Goal: Information Seeking & Learning: Learn about a topic

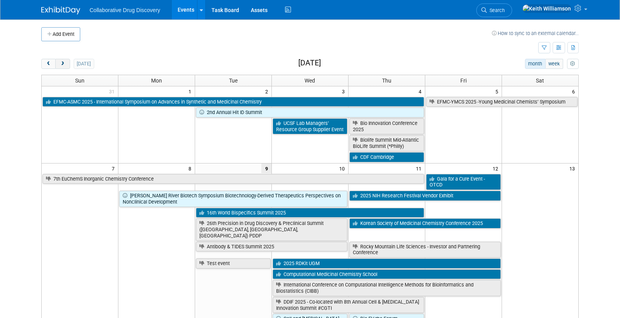
click at [65, 64] on span "next" at bounding box center [63, 63] width 6 height 5
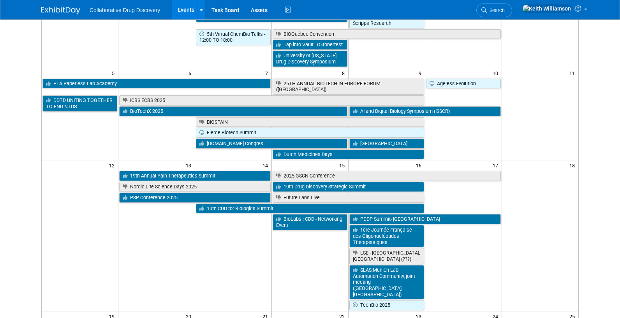
scroll to position [147, 0]
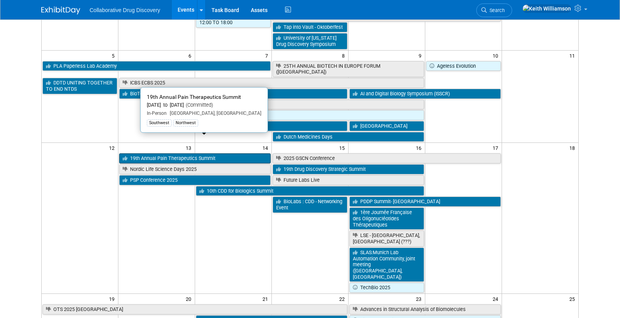
click at [206, 153] on link "19th Annual Pain Therapeutics Summit" at bounding box center [194, 158] width 151 height 10
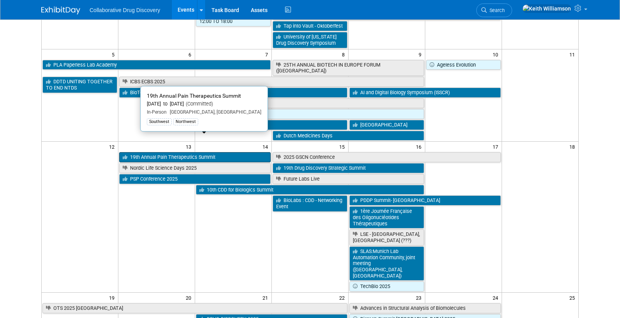
scroll to position [148, 0]
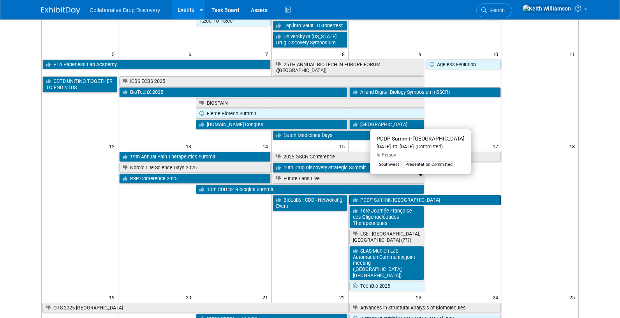
click at [411, 195] on link "PDDP Summit- [GEOGRAPHIC_DATA]" at bounding box center [424, 200] width 151 height 10
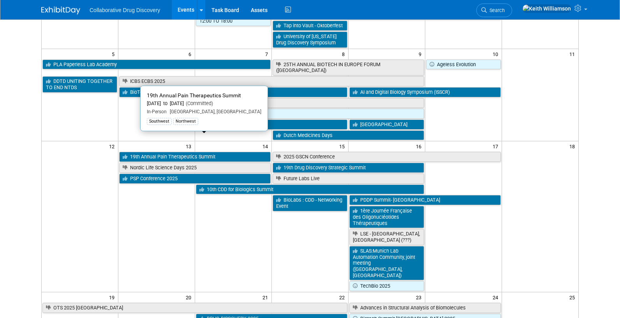
drag, startPoint x: 223, startPoint y: 138, endPoint x: 137, endPoint y: 1, distance: 161.9
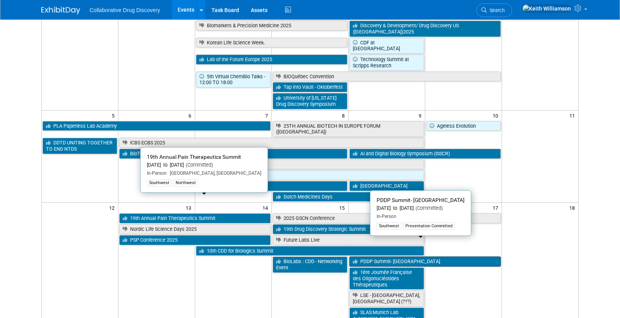
scroll to position [27, 0]
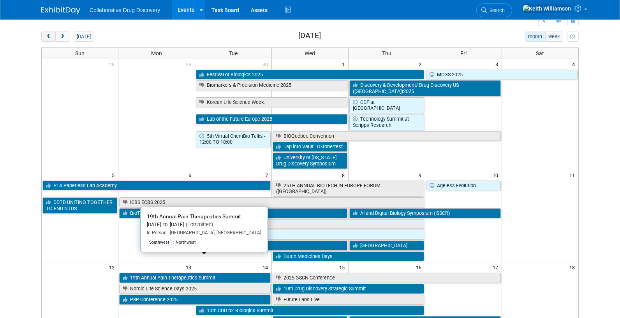
click at [50, 36] on span "prev" at bounding box center [49, 36] width 6 height 5
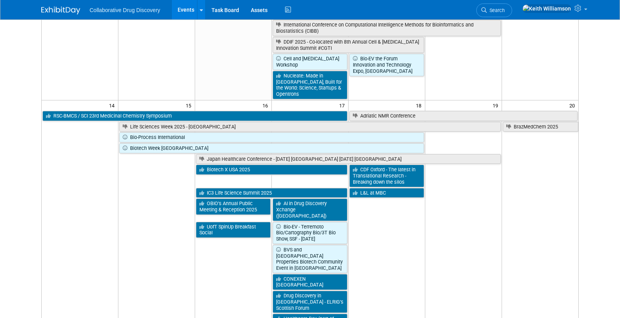
scroll to position [0, 0]
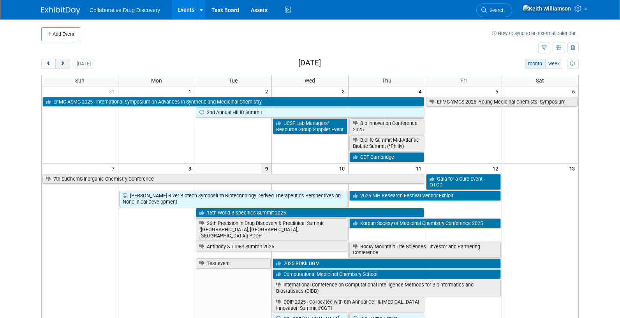
click at [63, 63] on span "next" at bounding box center [63, 63] width 6 height 5
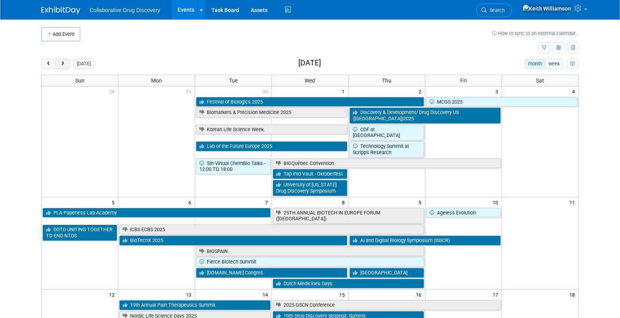
click at [65, 65] on span "next" at bounding box center [63, 63] width 6 height 5
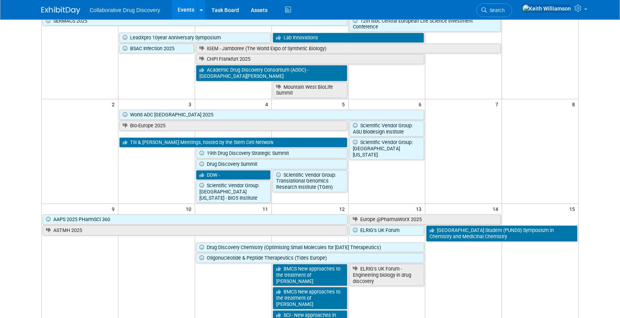
scroll to position [83, 0]
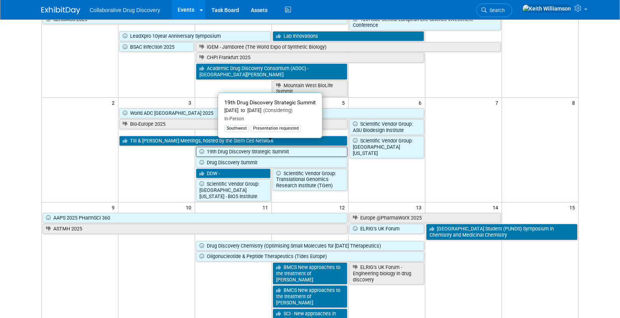
click at [306, 147] on link "19th Drug Discovery Strategic Summit" at bounding box center [271, 152] width 151 height 10
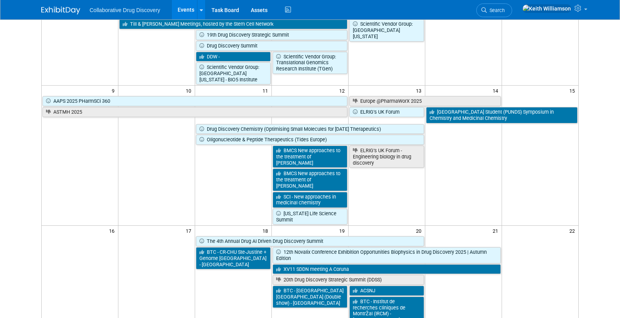
scroll to position [220, 0]
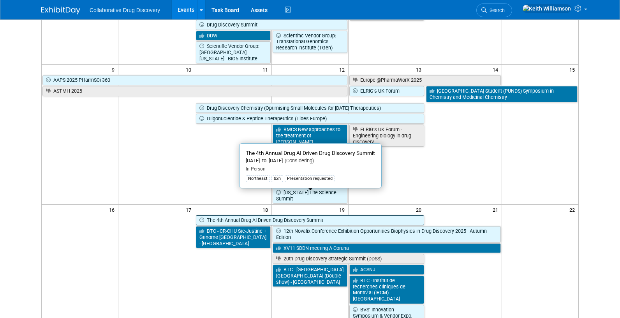
click at [383, 215] on link "The 4th Annual Drug AI Driven Drug Discovery Summit" at bounding box center [310, 220] width 228 height 10
drag, startPoint x: 334, startPoint y: 197, endPoint x: 598, endPoint y: 1, distance: 329.1
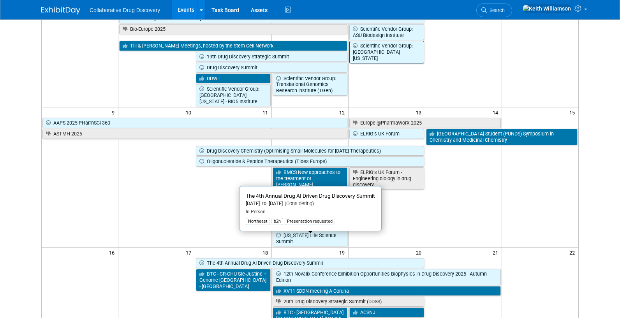
scroll to position [0, 0]
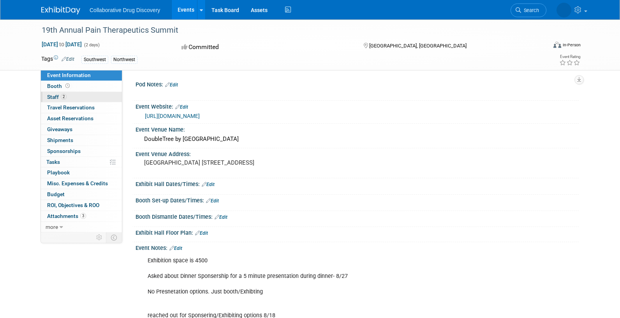
click at [57, 95] on span "Staff 2" at bounding box center [56, 97] width 19 height 6
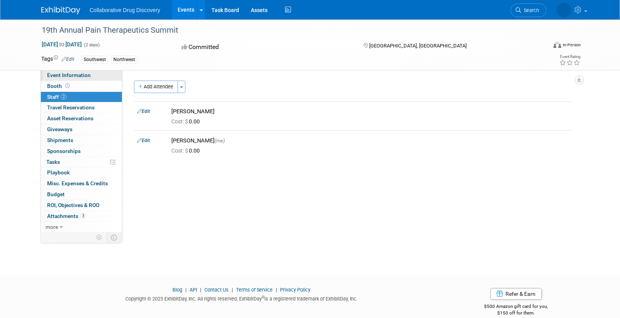
click at [61, 76] on span "Event Information" at bounding box center [69, 75] width 44 height 6
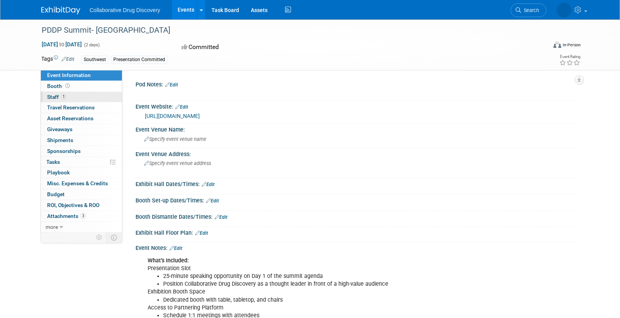
click at [75, 96] on link "1 Staff 1" at bounding box center [81, 97] width 81 height 11
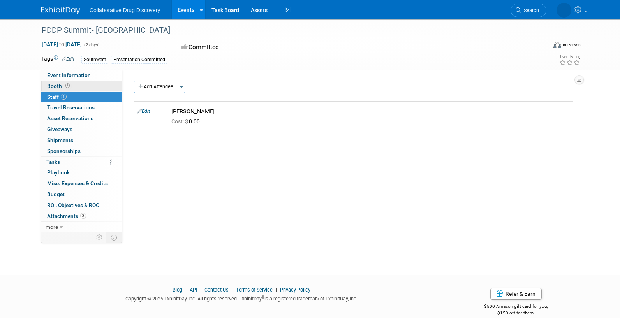
click at [72, 85] on link "Booth" at bounding box center [81, 86] width 81 height 11
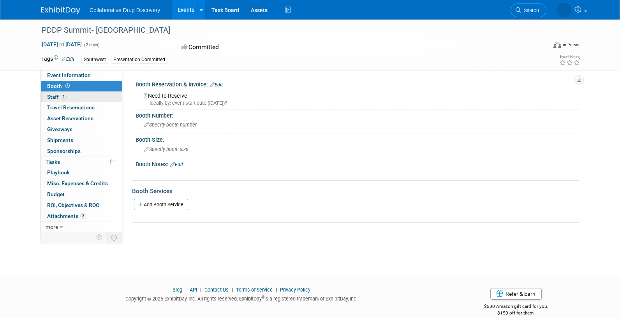
click at [72, 95] on link "1 Staff 1" at bounding box center [81, 97] width 81 height 11
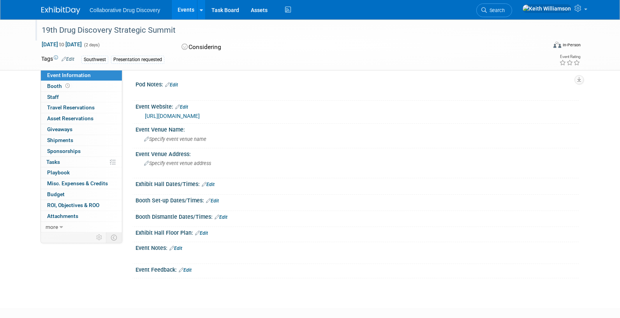
drag, startPoint x: 43, startPoint y: 28, endPoint x: 180, endPoint y: 28, distance: 136.6
click at [180, 28] on div "19th Drug Discovery Strategic Summit" at bounding box center [286, 30] width 495 height 14
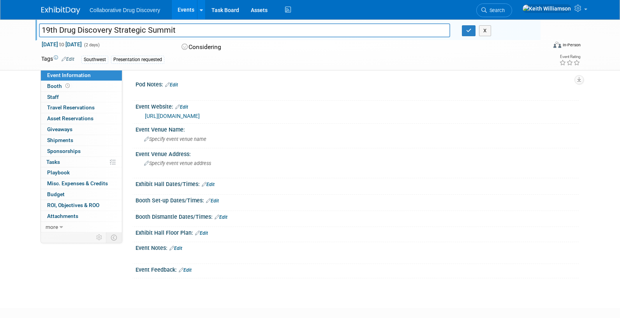
click at [401, 65] on div "Tags Edit Southwest Presentation requested" at bounding box center [264, 60] width 447 height 12
drag, startPoint x: 195, startPoint y: 27, endPoint x: 18, endPoint y: 23, distance: 177.9
click at [18, 23] on div "19th Drug Discovery Strategic Summit 19th Drug Discovery Strategic Summit X Nov…" at bounding box center [310, 44] width 620 height 51
